Goal: Information Seeking & Learning: Find specific fact

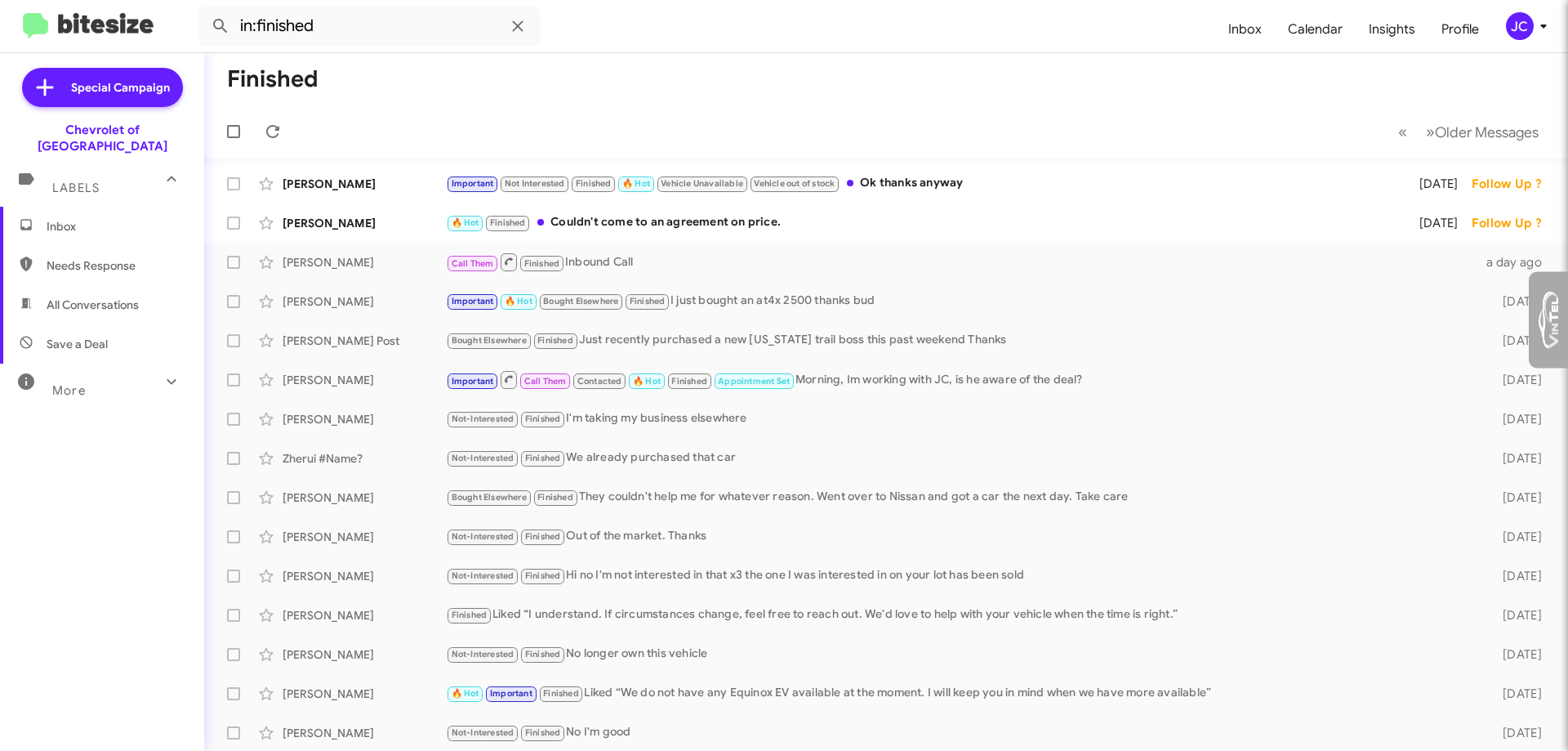
type input "[EMAIL_ADDRESS][DOMAIN_NAME]"
click at [66, 383] on span "More" at bounding box center [69, 390] width 34 height 15
click at [87, 181] on span "Labels" at bounding box center [76, 188] width 47 height 15
click at [85, 174] on span "Labels" at bounding box center [76, 181] width 47 height 15
click at [79, 218] on span "Inbox" at bounding box center [115, 226] width 139 height 16
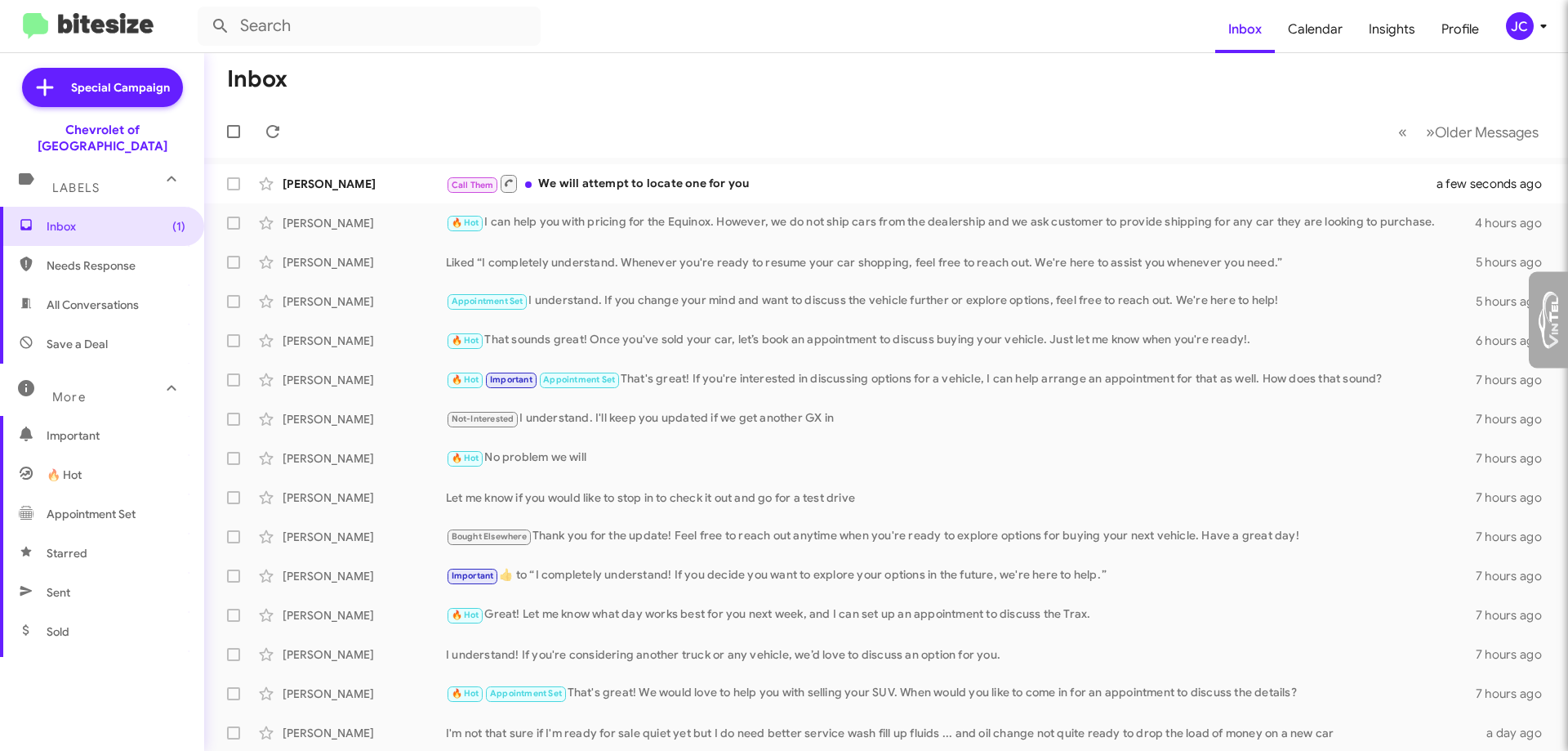
click at [85, 259] on span "Needs Response" at bounding box center [102, 265] width 205 height 39
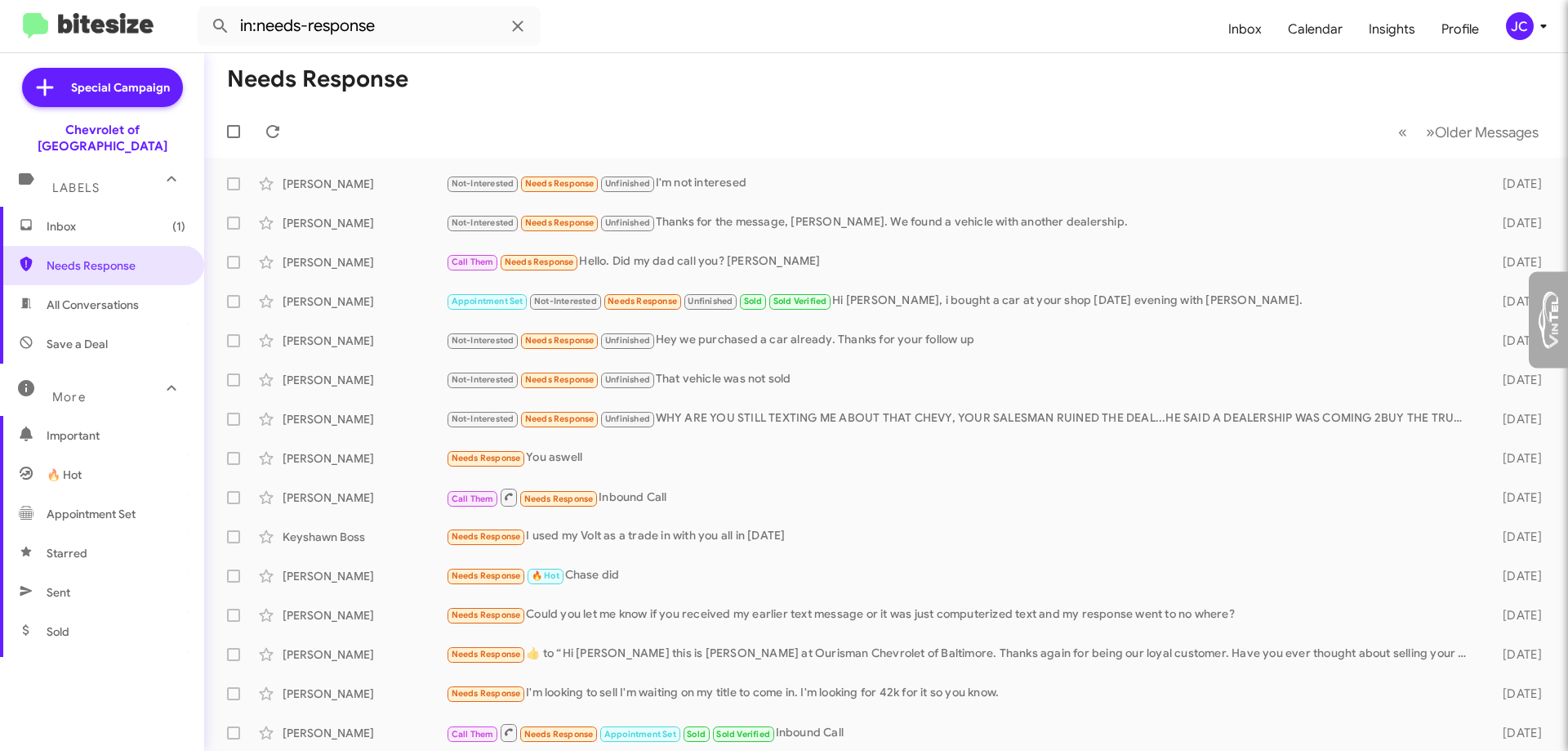
click at [89, 296] on span "All Conversations" at bounding box center [93, 305] width 93 height 16
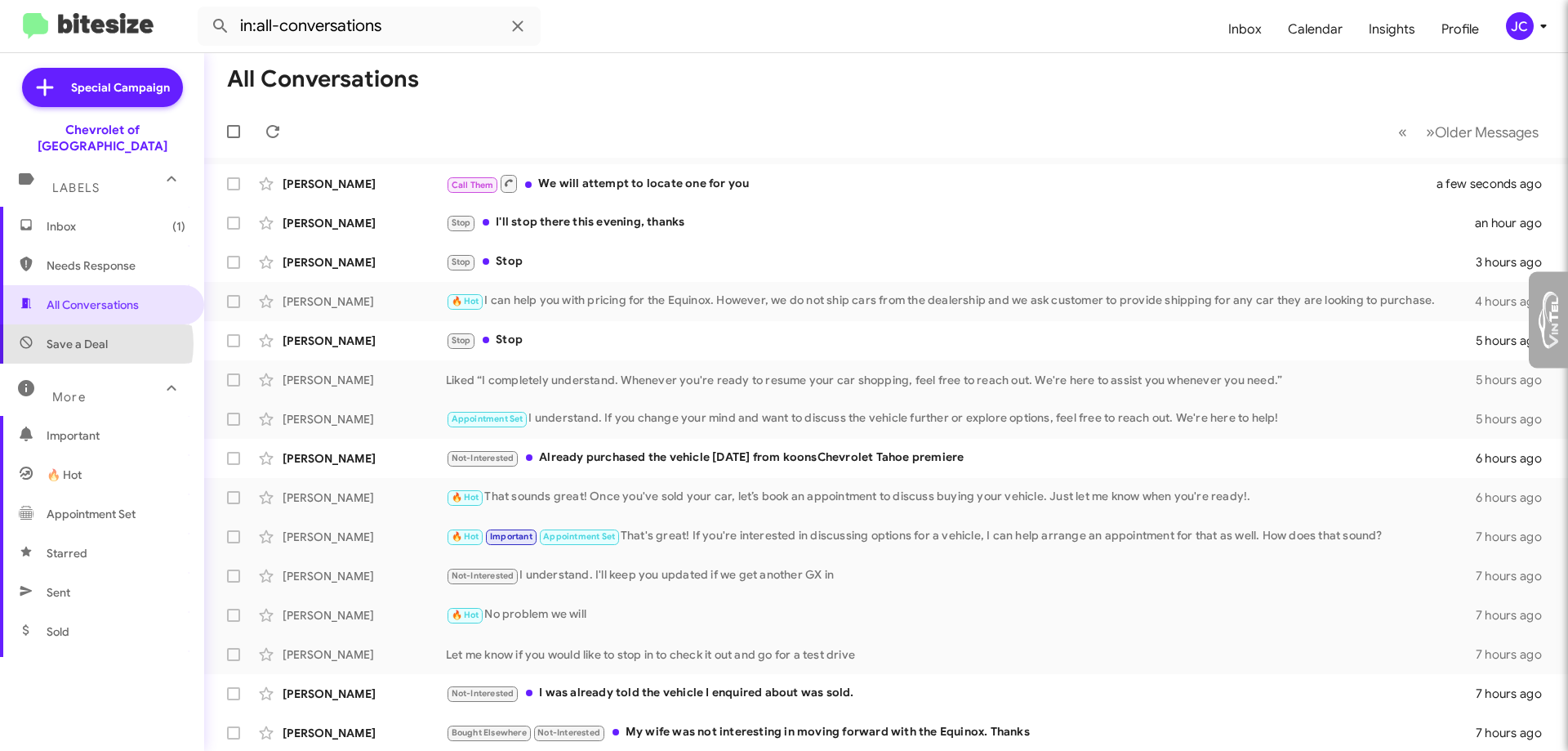
click at [92, 335] on span "Save a Deal" at bounding box center [76, 344] width 61 height 16
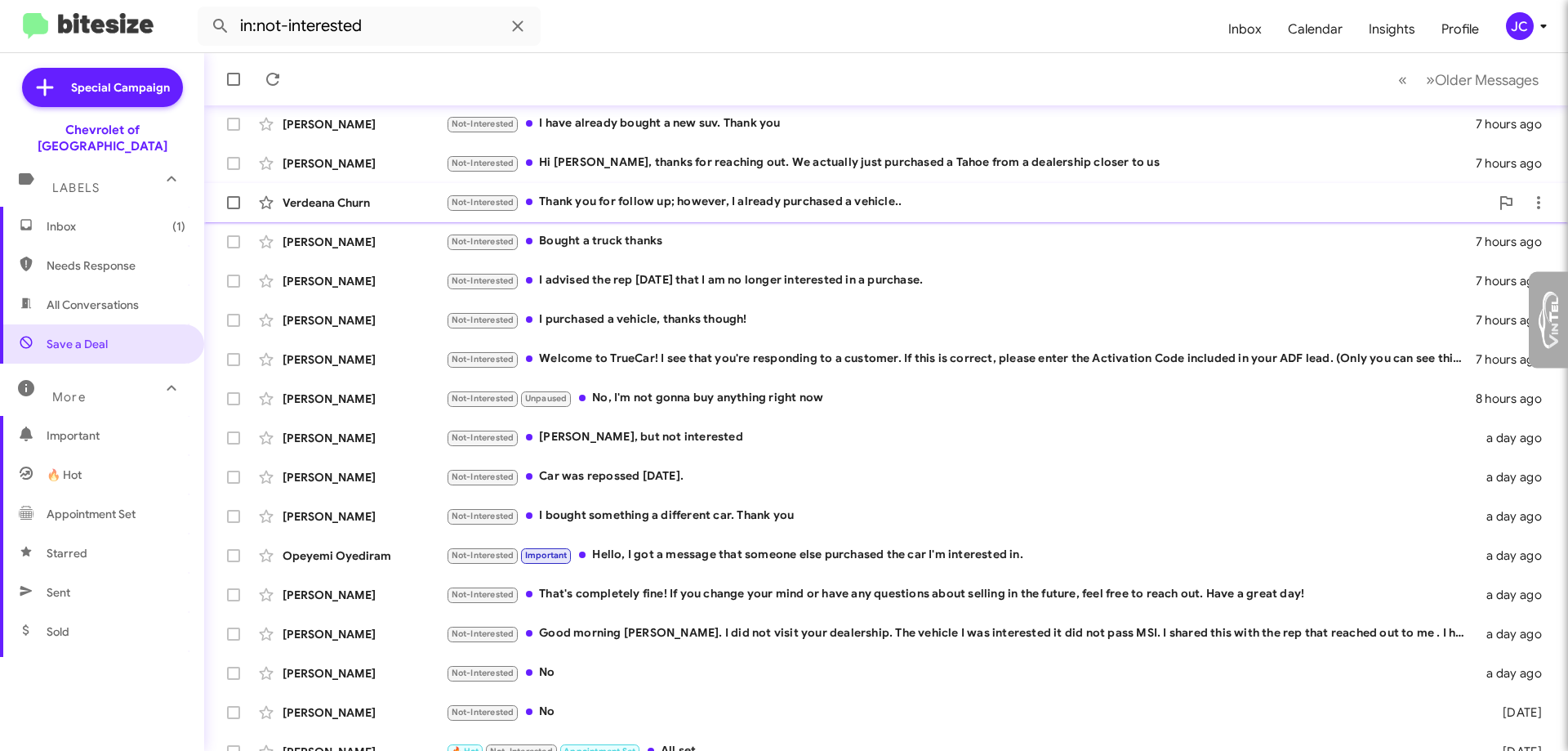
scroll to position [197, 0]
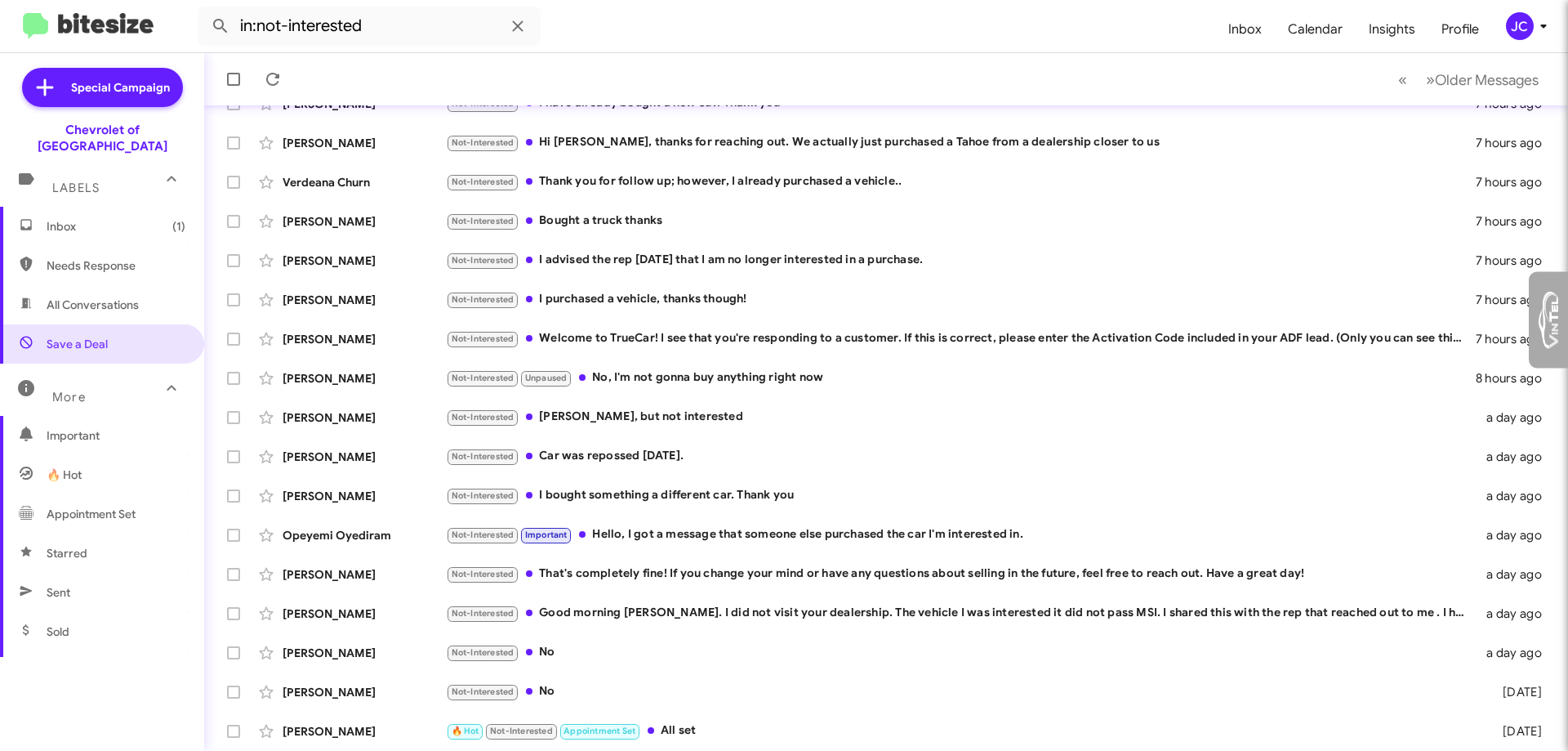
click at [85, 376] on div "More" at bounding box center [85, 389] width 145 height 30
click at [85, 376] on div "More" at bounding box center [85, 383] width 145 height 30
click at [89, 427] on span "Important" at bounding box center [115, 436] width 139 height 16
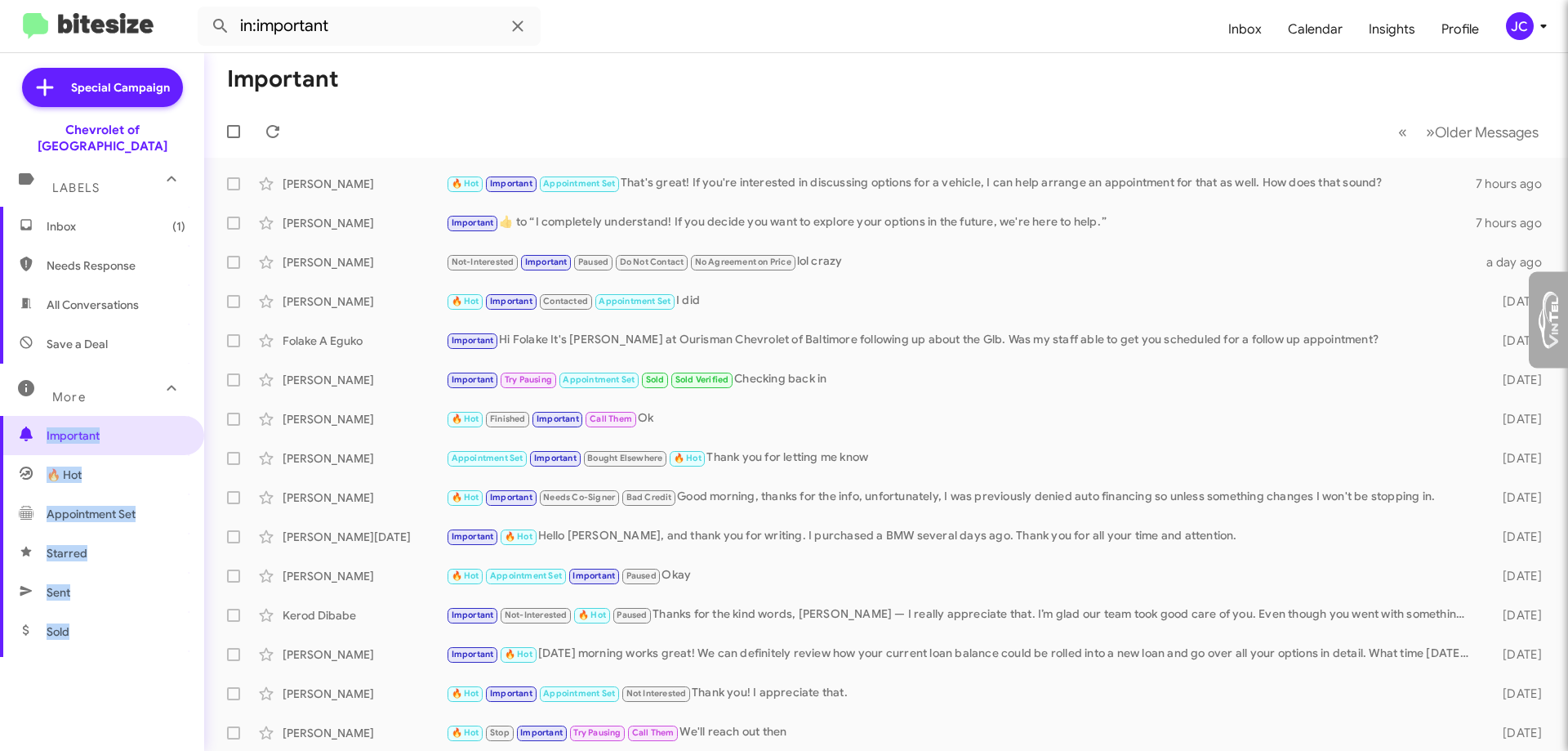
click at [97, 464] on span "🔥 Hot" at bounding box center [102, 475] width 205 height 39
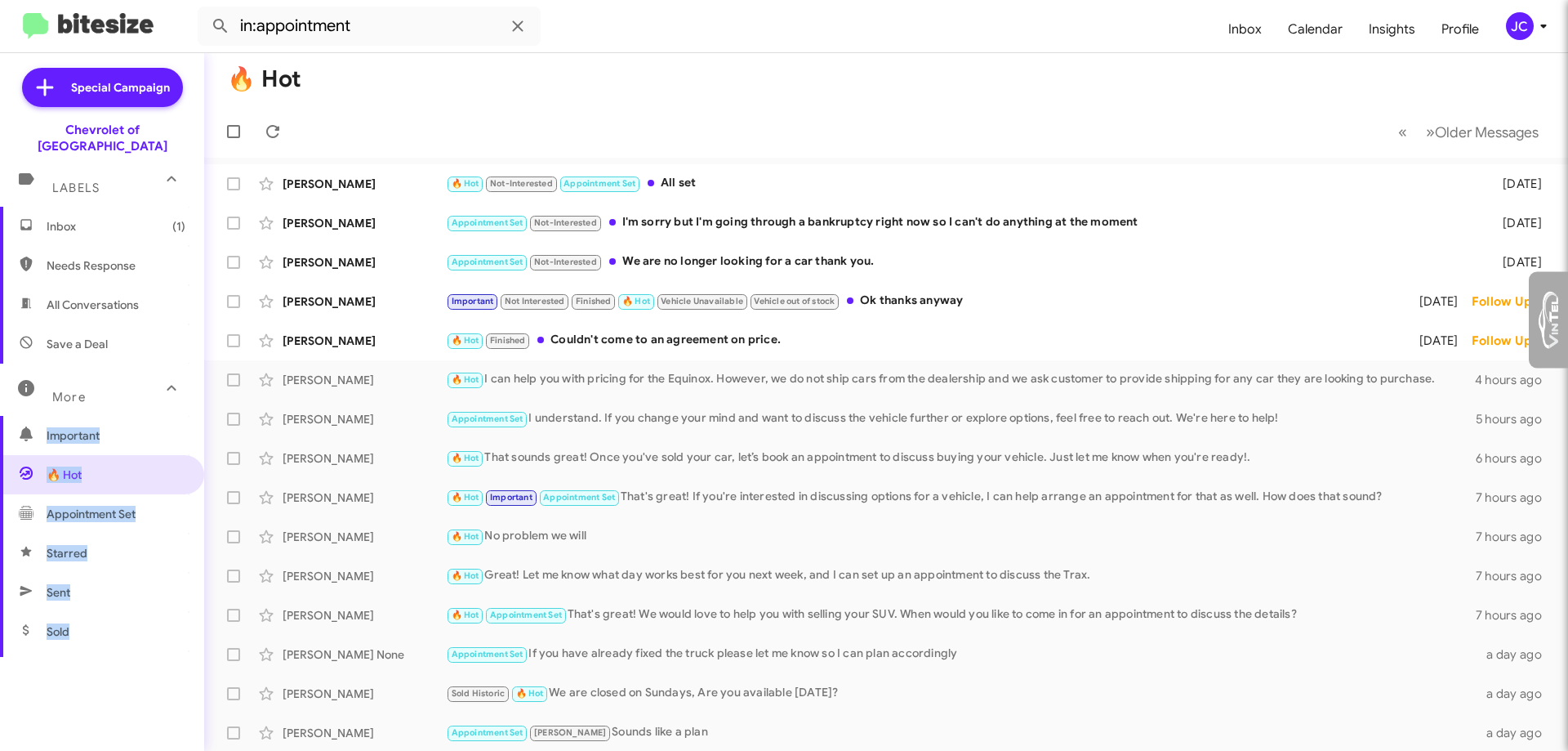
click at [95, 506] on span "Appointment Set" at bounding box center [102, 514] width 205 height 39
type input "in:appointment-set"
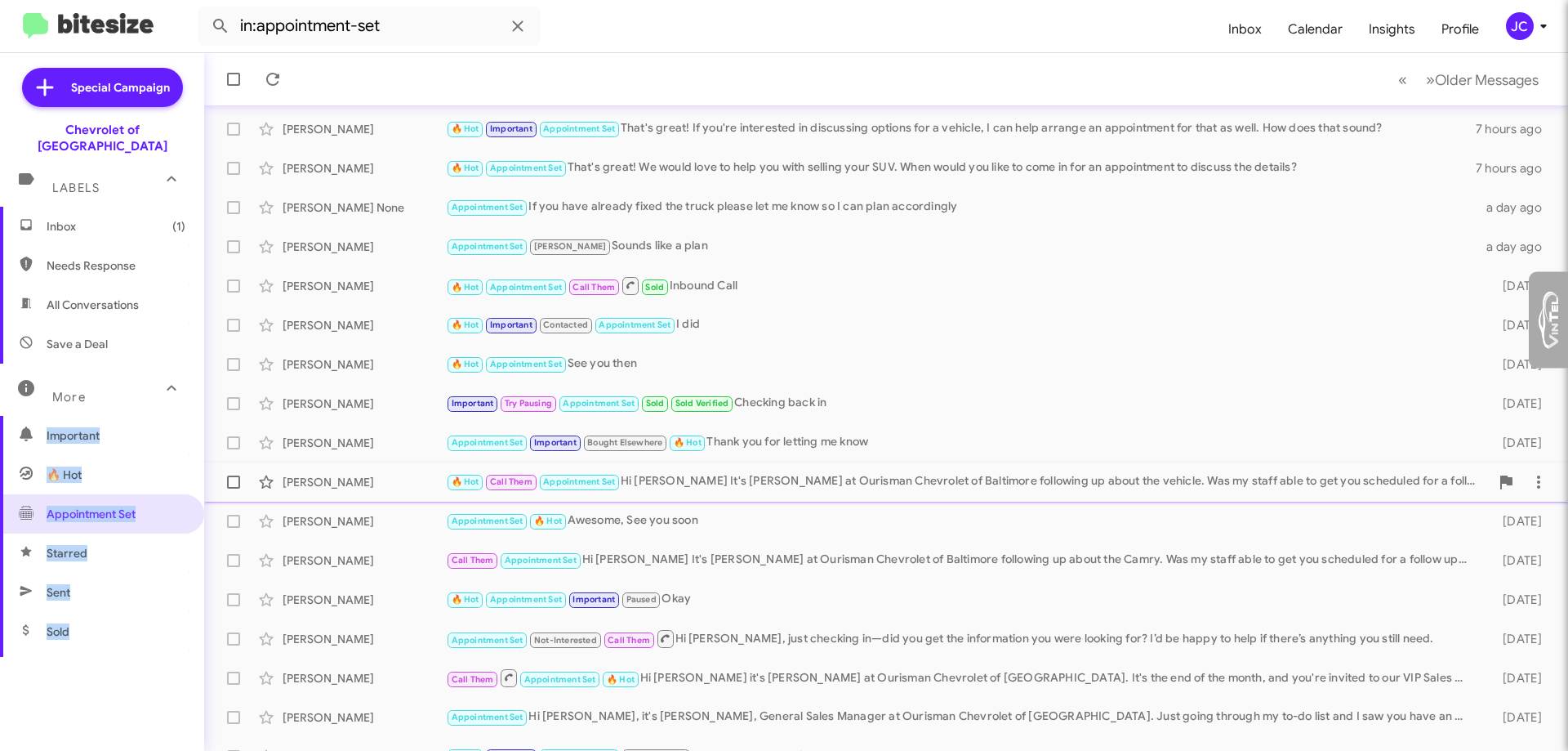
scroll to position [197, 0]
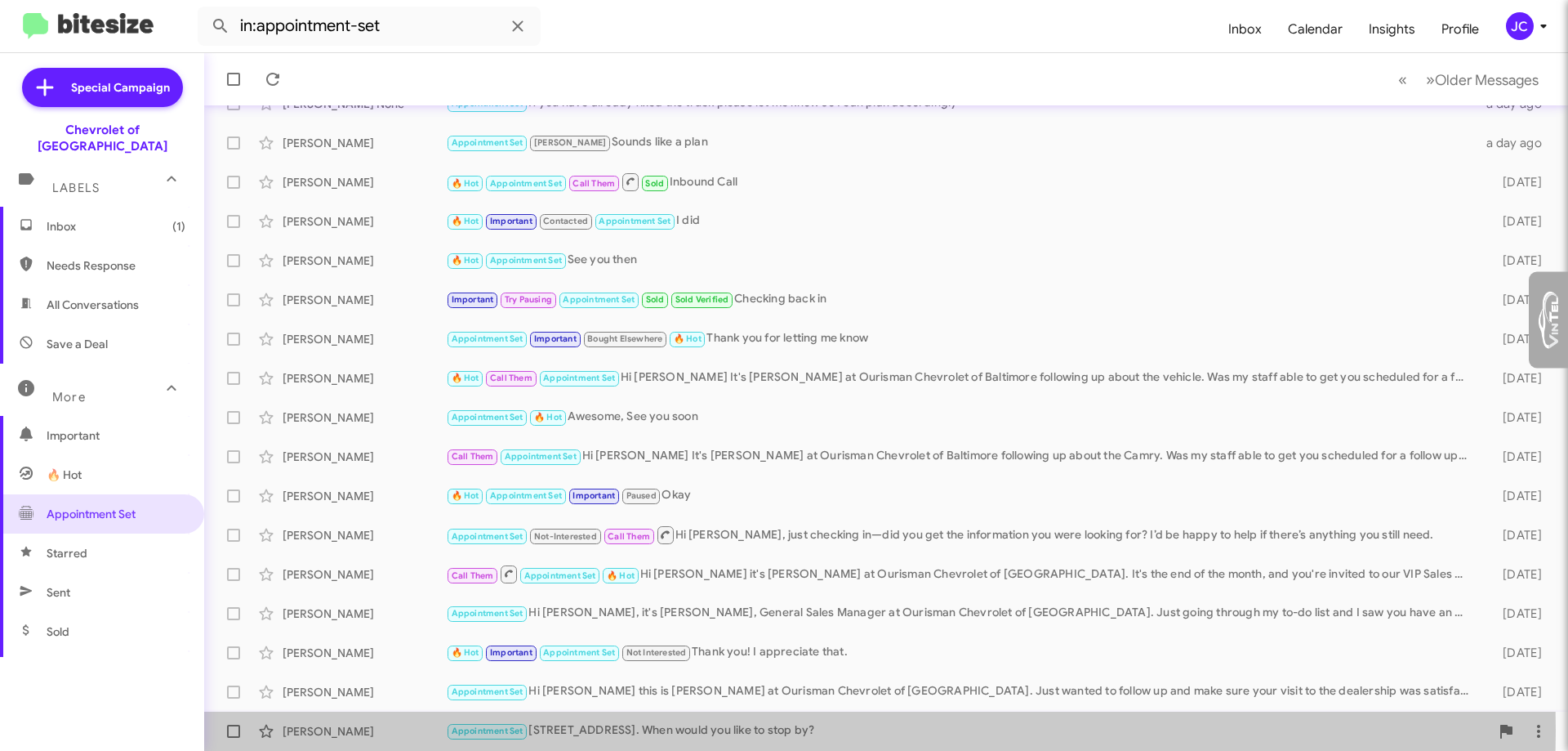
click at [643, 730] on div "Appointment Set [STREET_ADDRESS]. When would you like to stop by?" at bounding box center [968, 730] width 1044 height 19
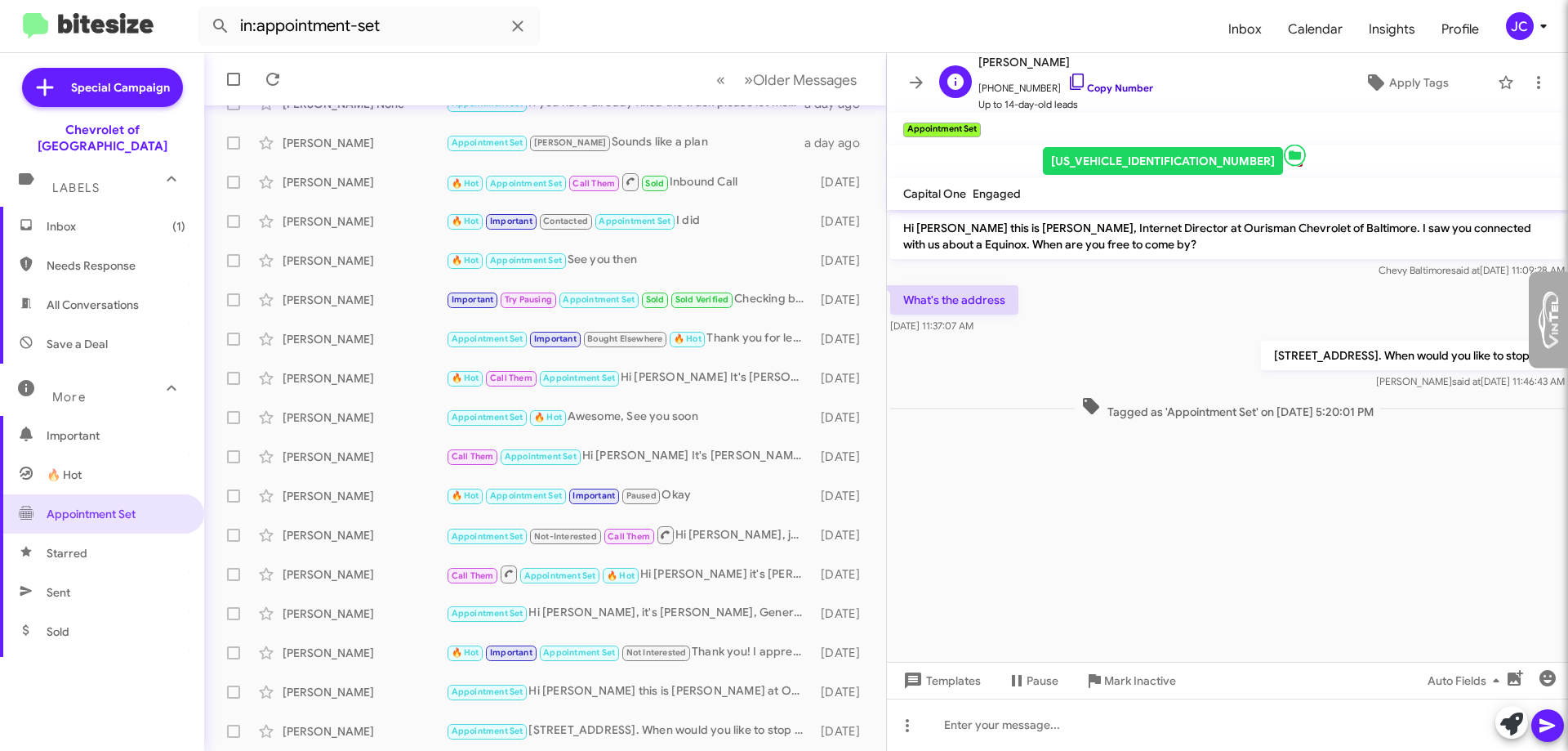
click at [1076, 86] on link "Copy Number" at bounding box center [1110, 87] width 85 height 12
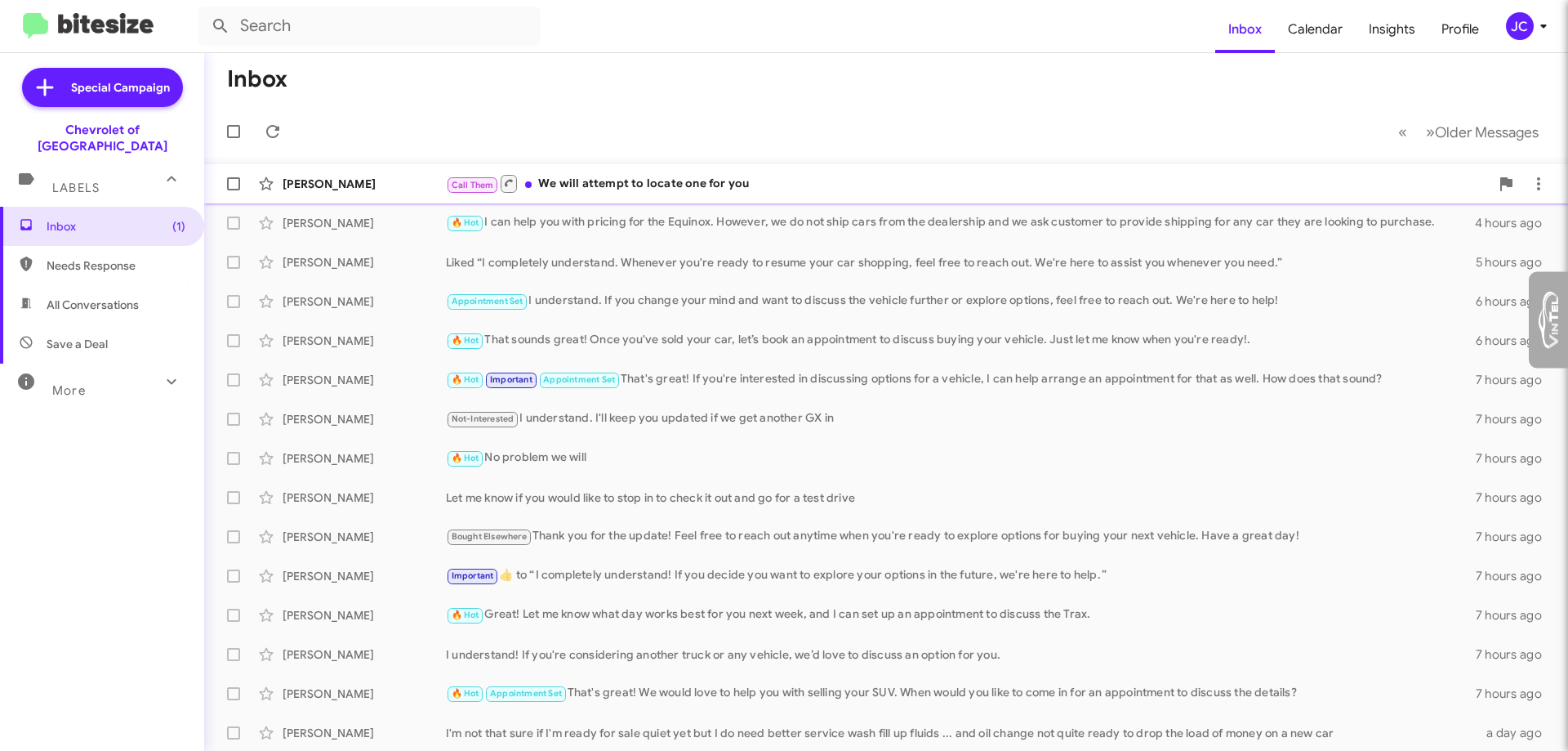
type input "[EMAIL_ADDRESS][DOMAIN_NAME]"
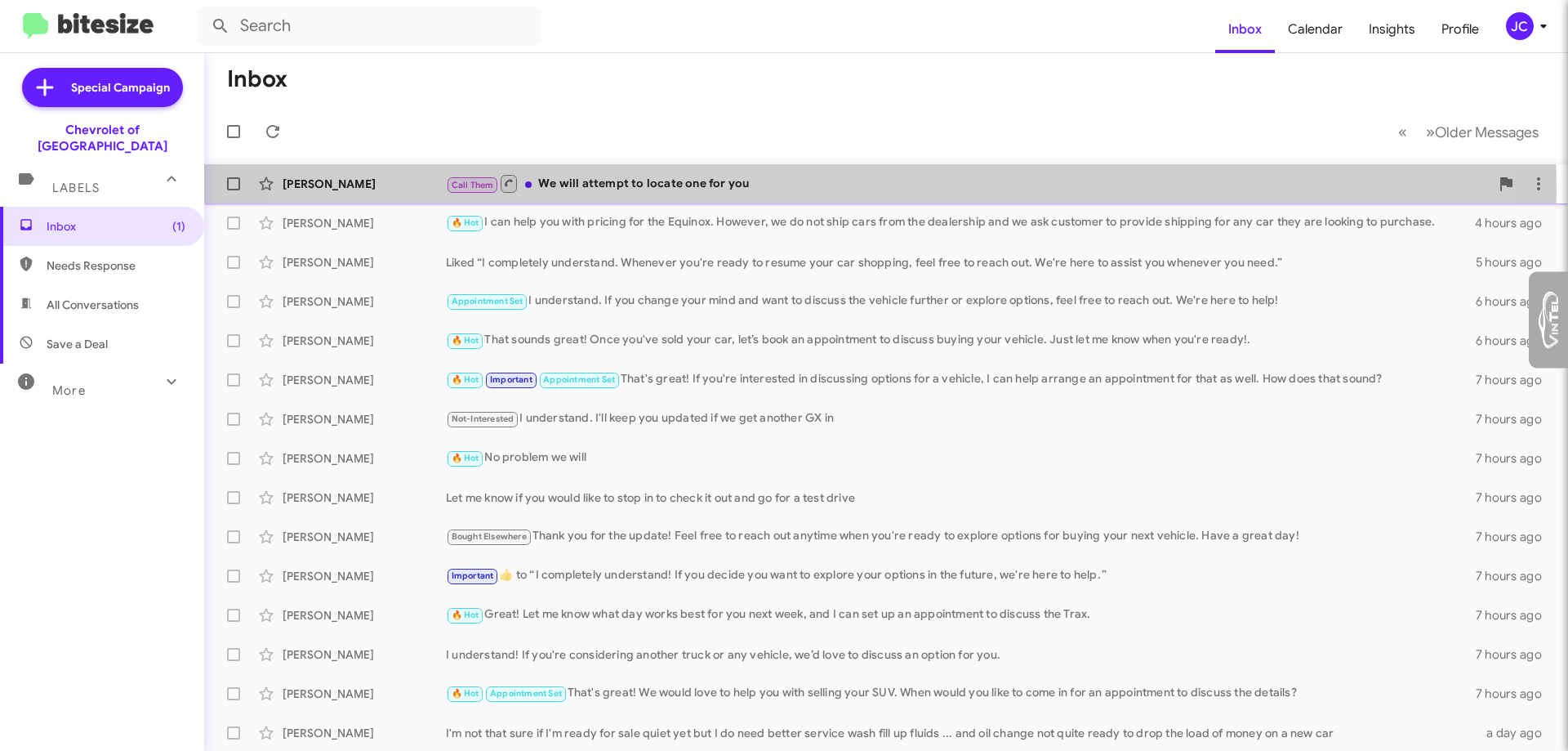
click at [811, 191] on div "Call Them We will attempt to locate one for you" at bounding box center [968, 183] width 1044 height 20
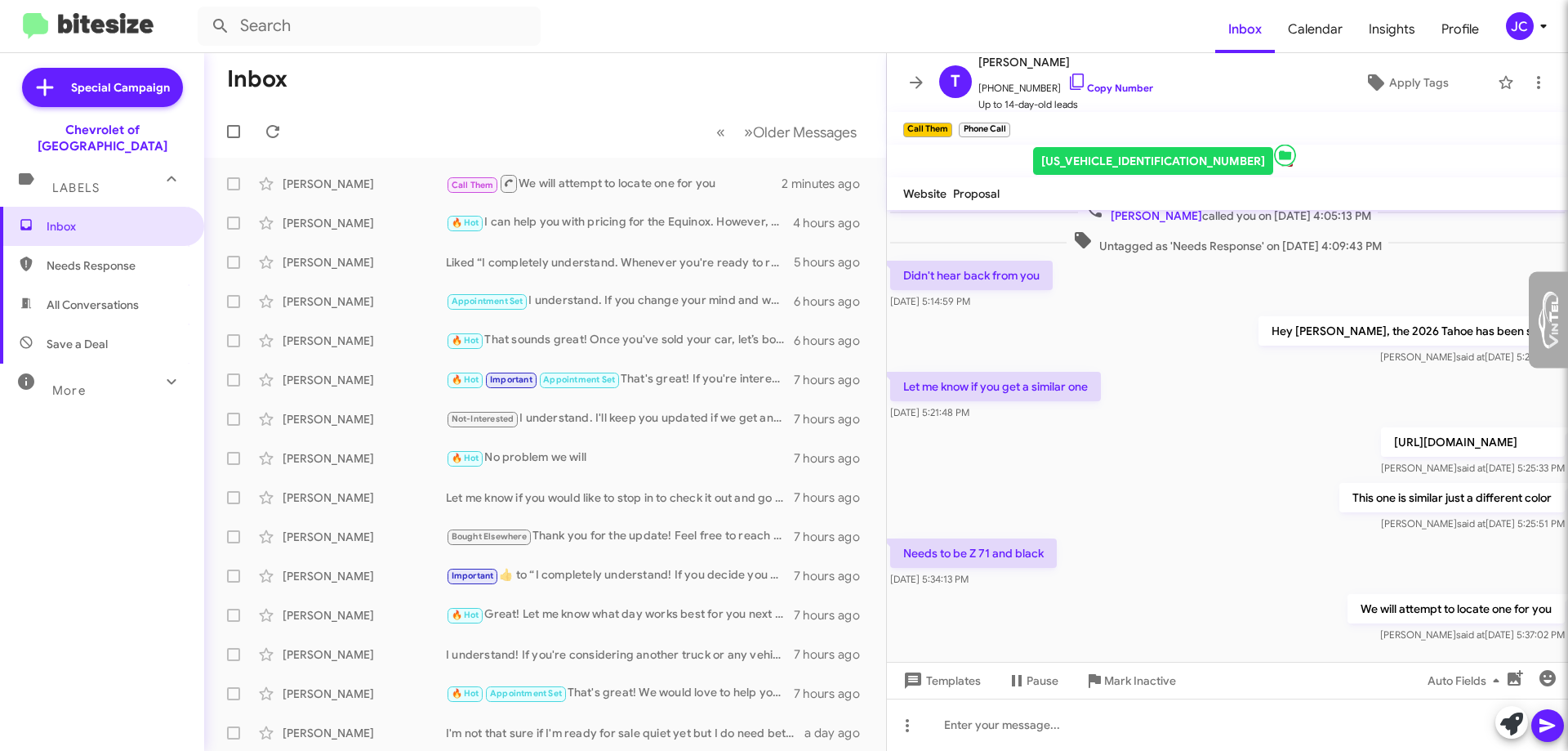
scroll to position [245, 0]
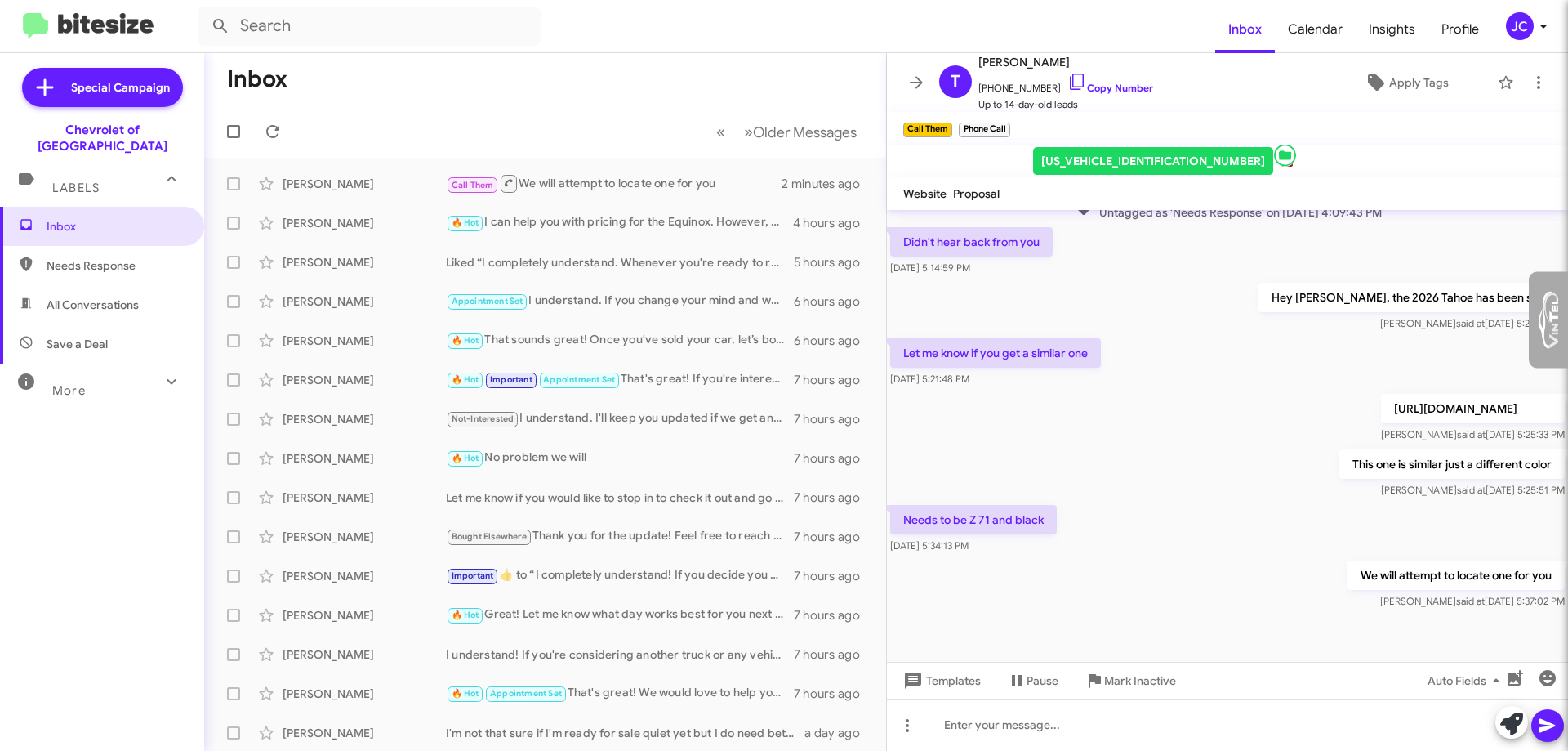
click at [1382, 394] on p "https://www.baltimorechevyourisman.com/new/Chevrolet/2025-Chevrolet-Tahoe-dc1f0…" at bounding box center [1473, 408] width 184 height 29
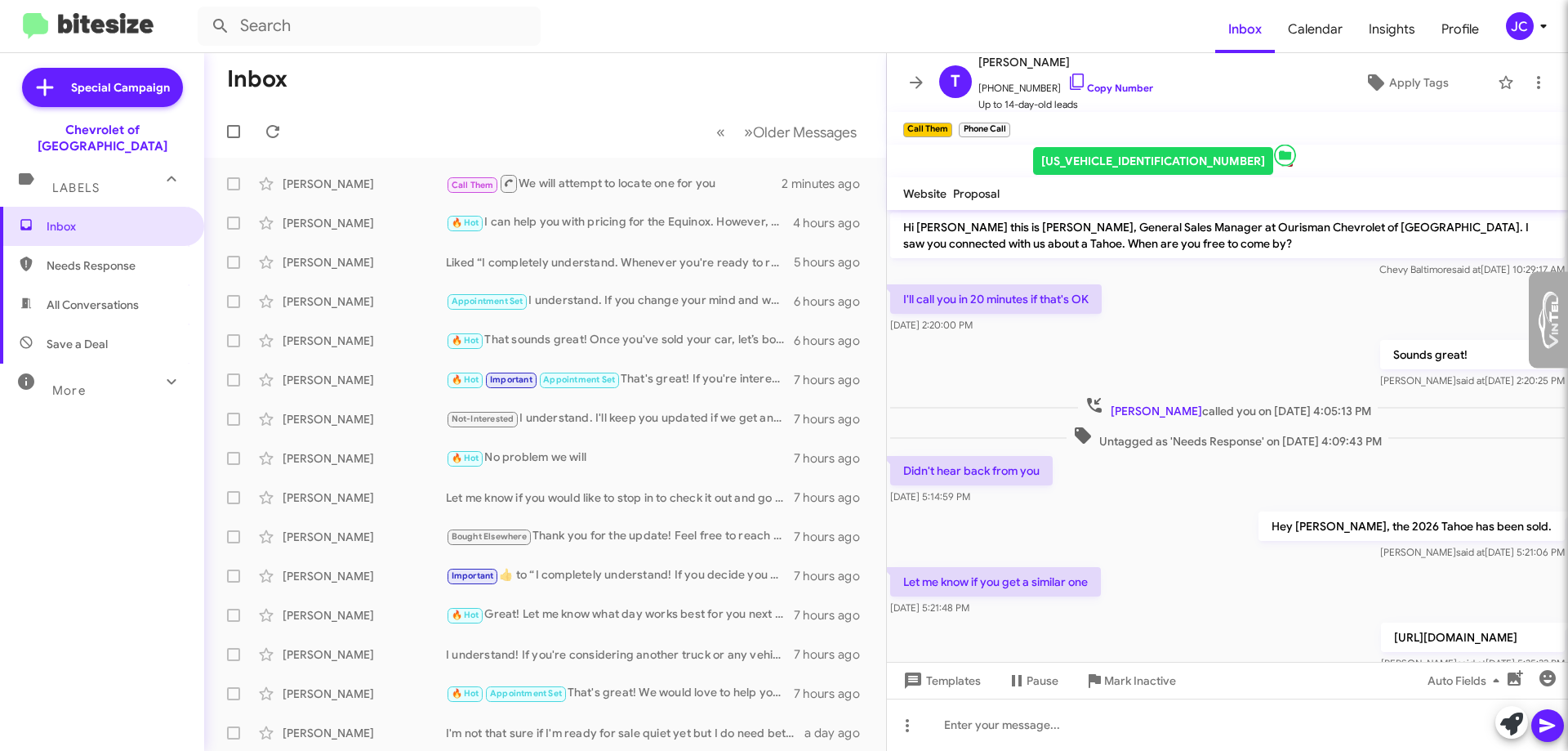
scroll to position [0, 0]
click at [1114, 164] on div "1GNS6PKD8TR116683" at bounding box center [1154, 161] width 240 height 28
click at [530, 229] on div "🔥 Hot I can help you with pricing for the Equinox. However, we do not ship cars…" at bounding box center [627, 223] width 362 height 19
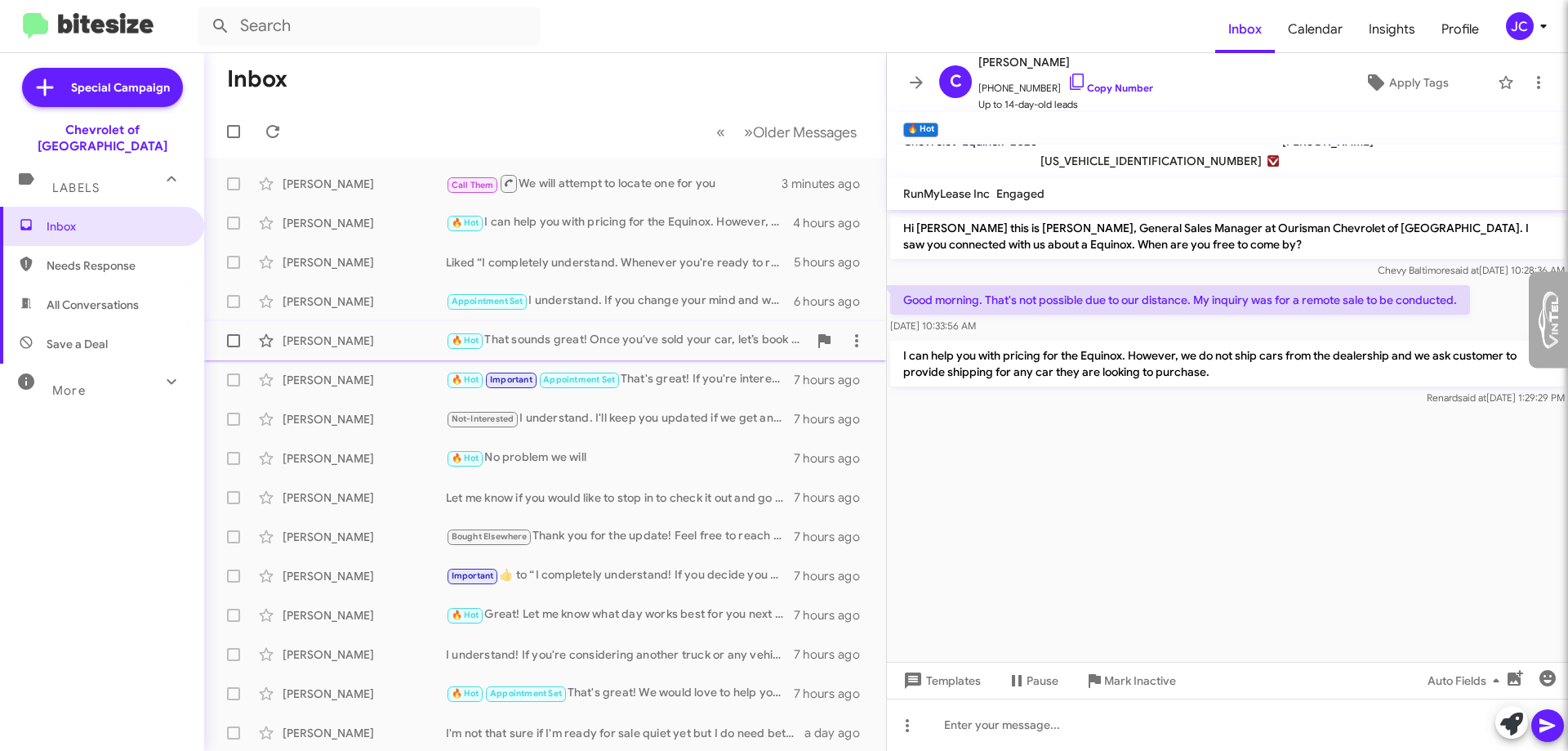
click at [648, 350] on div "Darlene Allen 🔥 Hot That sounds great! Once you've sold your car, let’s book an…" at bounding box center [545, 341] width 656 height 33
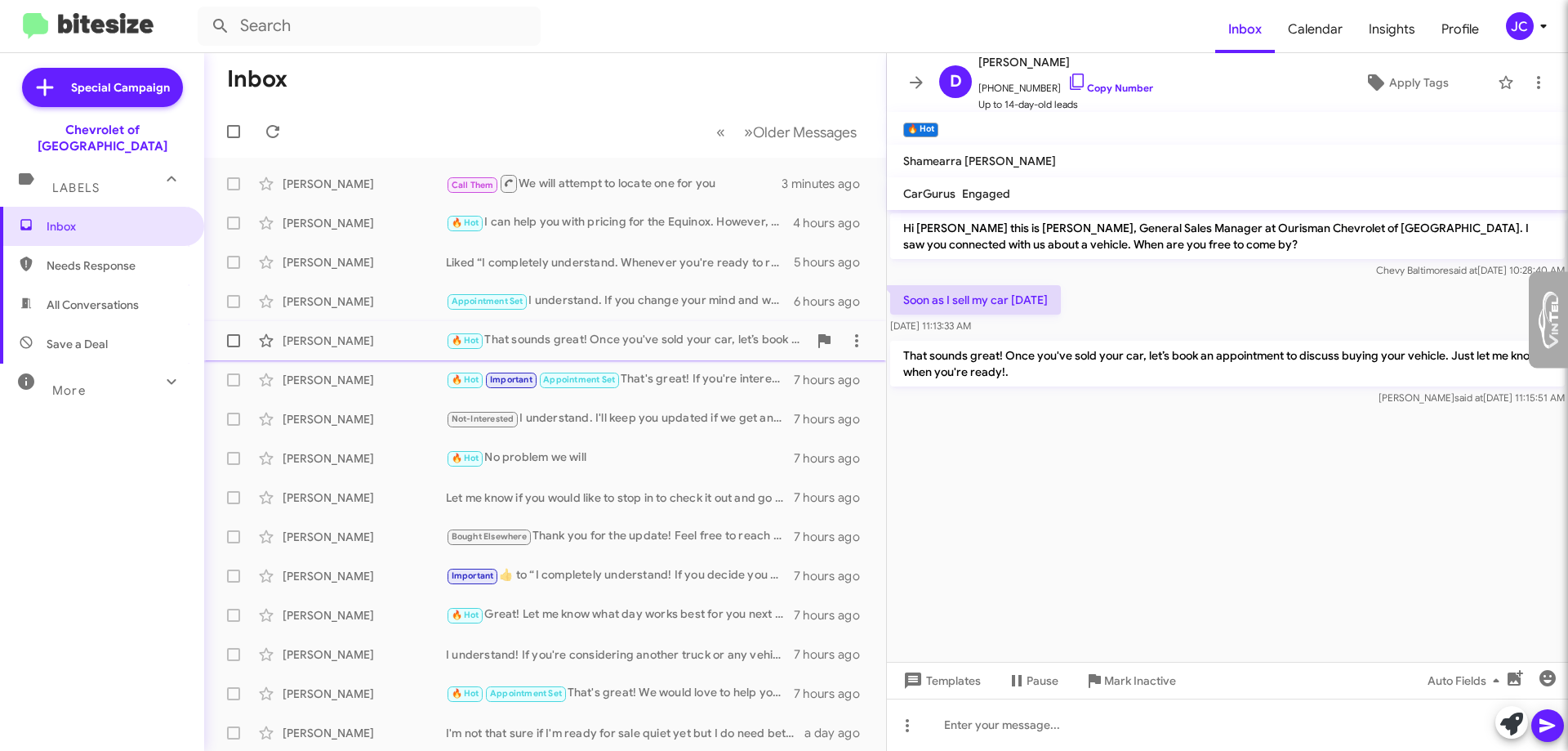
click at [614, 347] on div "🔥 Hot That sounds great! Once you've sold your car, let’s book an appointment t…" at bounding box center [627, 340] width 362 height 19
click at [657, 394] on div "Andre Briscoe 🔥 Hot Important Appointment Set That's great! If you're intereste…" at bounding box center [545, 380] width 656 height 33
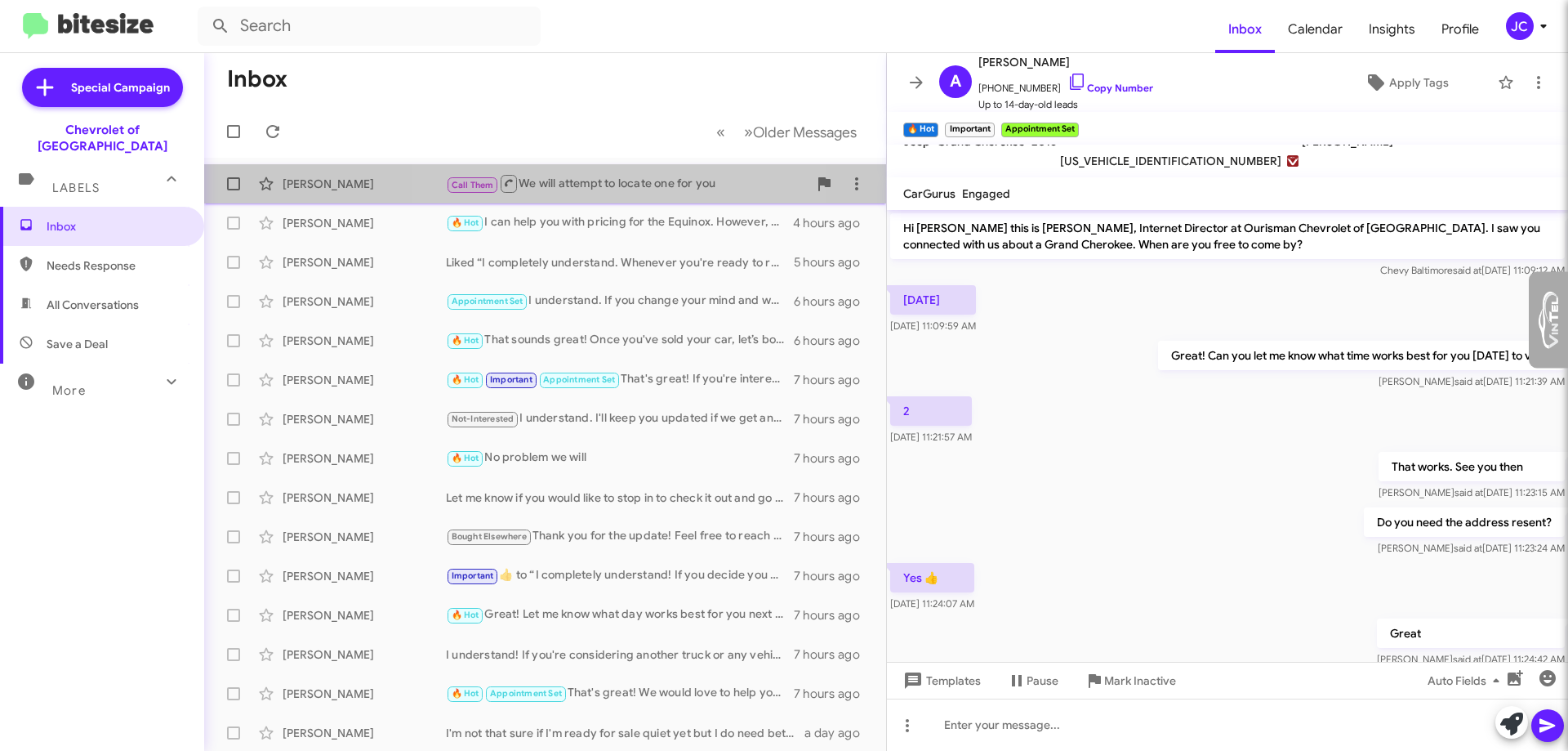
click at [609, 185] on div "Call Them We will attempt to locate one for you" at bounding box center [627, 183] width 362 height 20
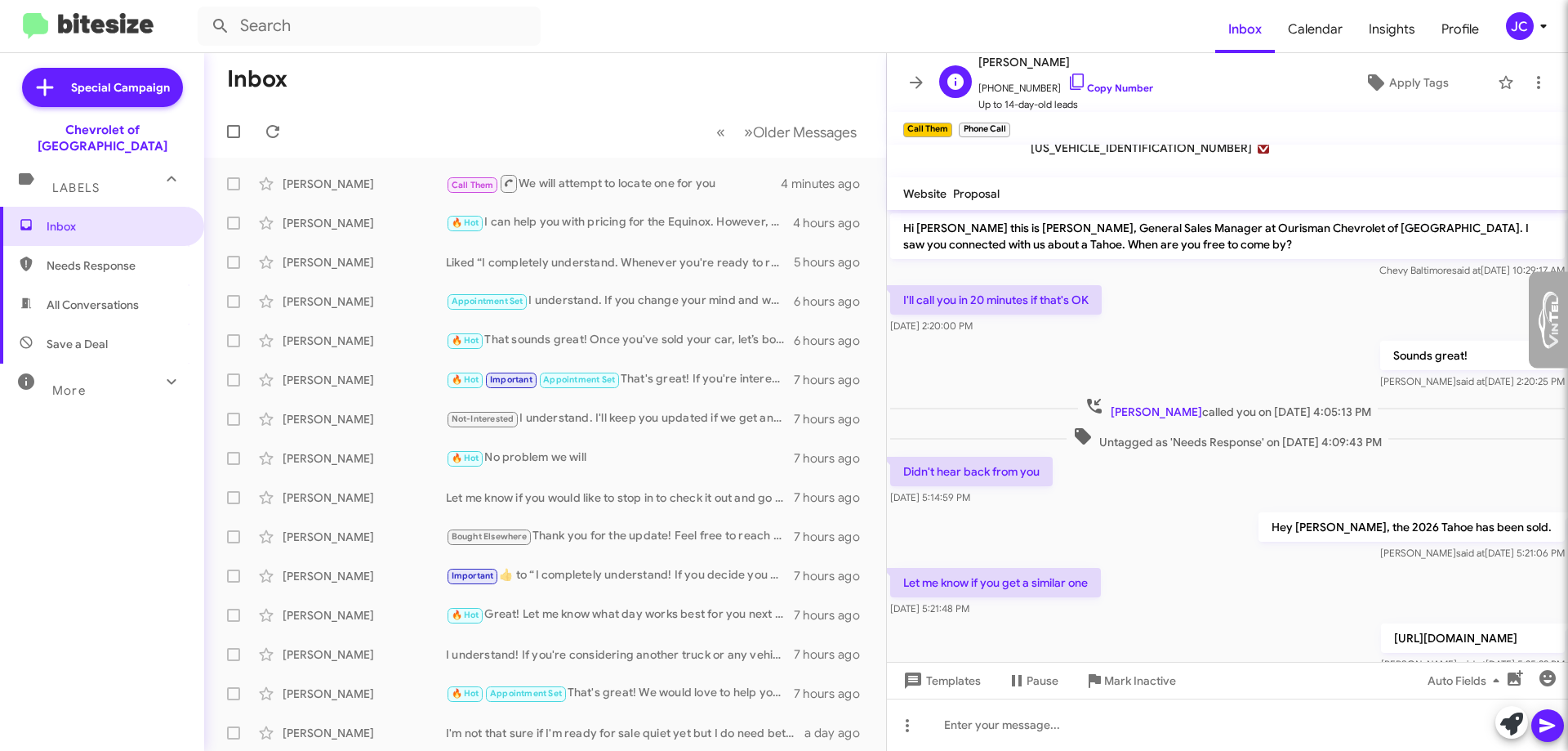
drag, startPoint x: 1089, startPoint y: 57, endPoint x: 979, endPoint y: 60, distance: 110.0
click at [979, 60] on span "[PERSON_NAME]" at bounding box center [1066, 63] width 175 height 20
copy span "[PERSON_NAME]"
